Goal: Find specific page/section: Find specific page/section

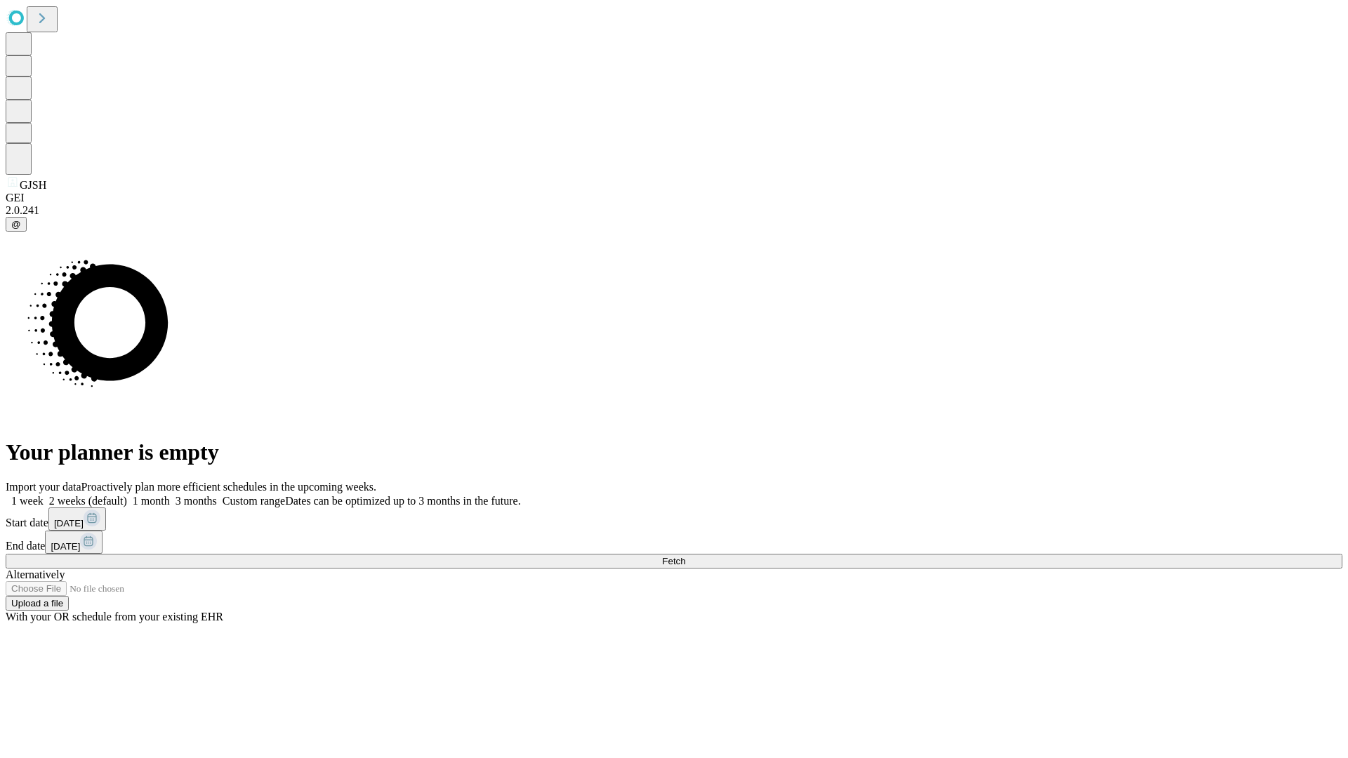
click at [685, 556] on span "Fetch" at bounding box center [673, 561] width 23 height 11
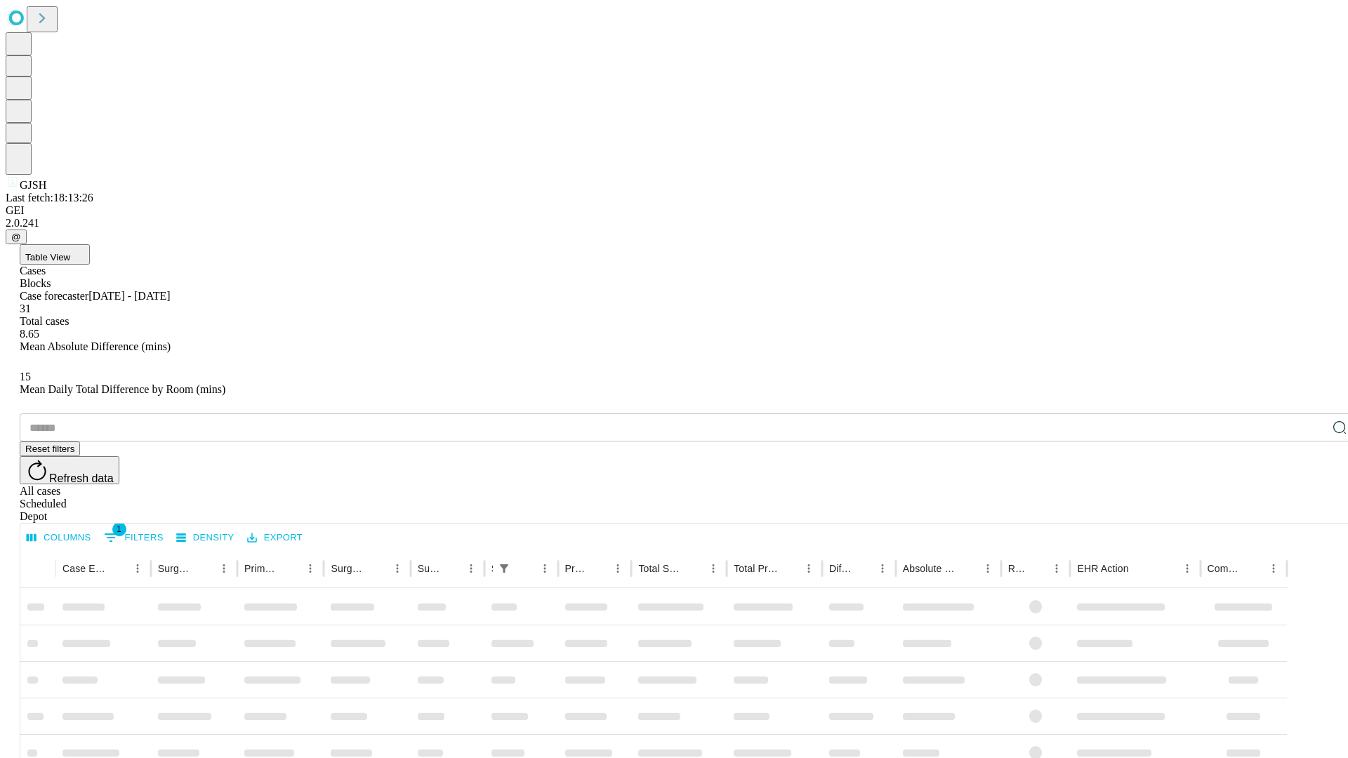
click at [1311, 510] on div "Depot" at bounding box center [688, 516] width 1337 height 13
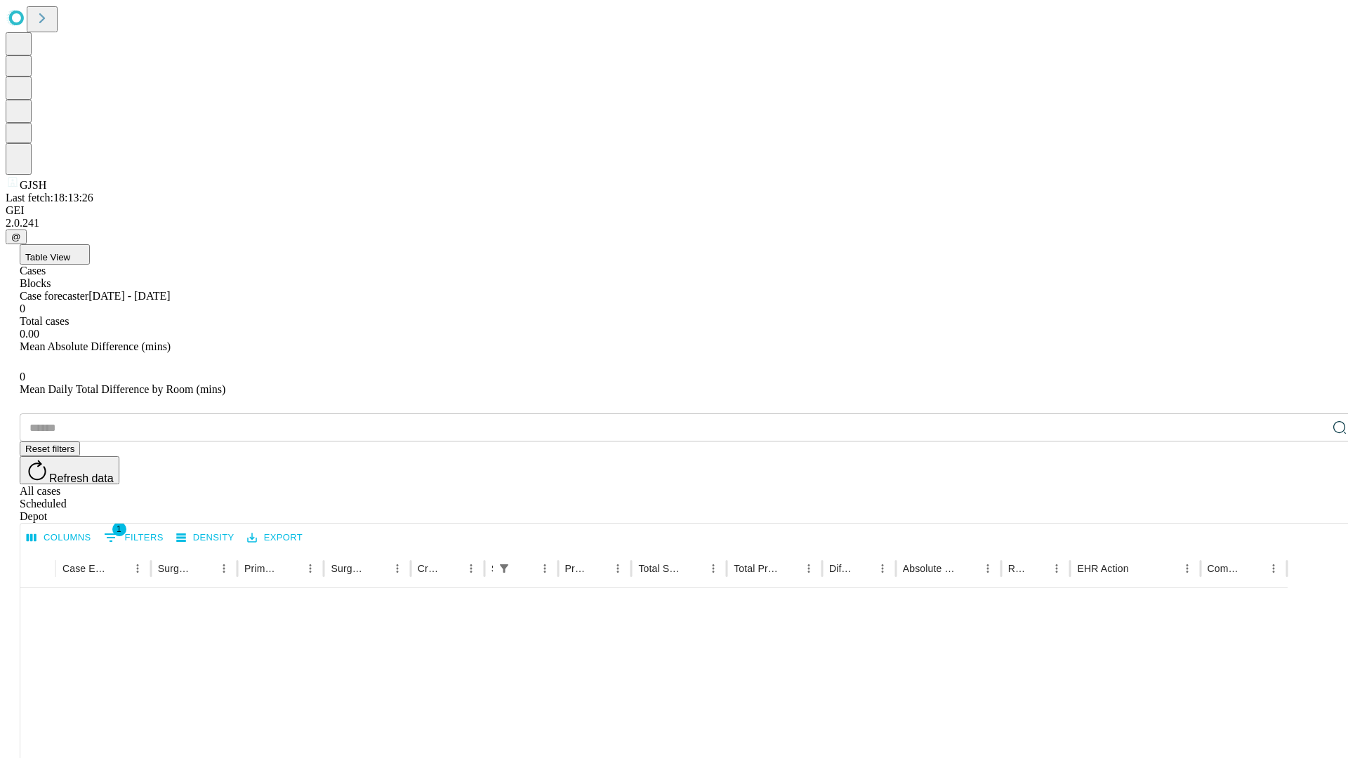
click at [1197, 485] on div "All cases" at bounding box center [688, 491] width 1337 height 13
